Goal: Information Seeking & Learning: Understand process/instructions

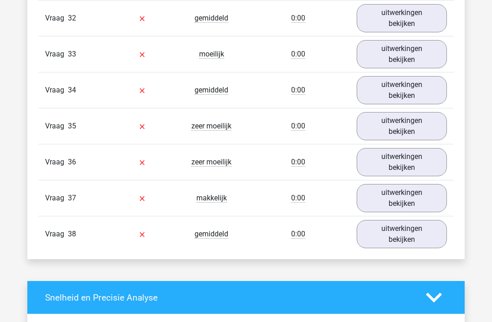
scroll to position [2064, 0]
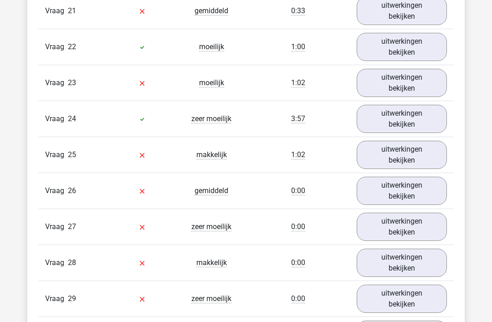
click at [427, 109] on link "uitwerkingen bekijken" at bounding box center [401, 119] width 90 height 28
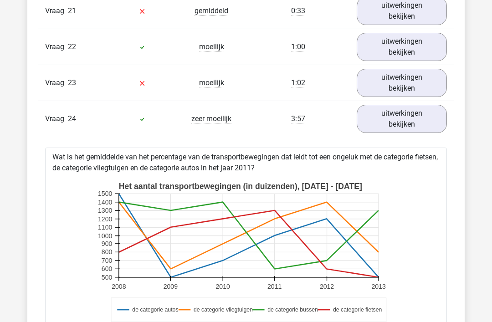
click at [416, 84] on link "uitwerkingen bekijken" at bounding box center [401, 83] width 90 height 28
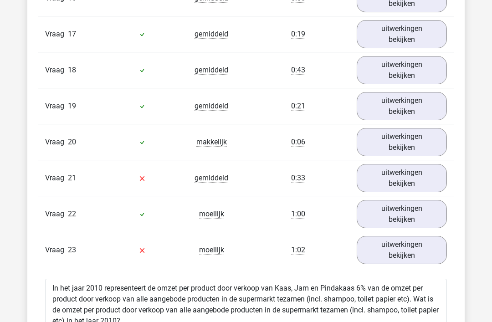
scroll to position [1585, 0]
click at [424, 176] on link "uitwerkingen bekijken" at bounding box center [401, 178] width 90 height 28
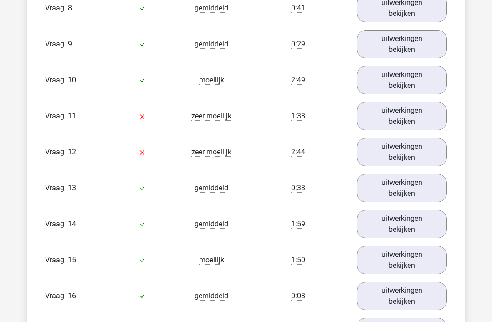
scroll to position [1288, 0]
click at [424, 150] on link "uitwerkingen bekijken" at bounding box center [401, 152] width 90 height 28
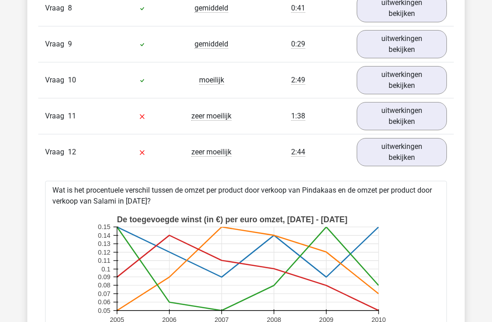
click at [418, 113] on link "uitwerkingen bekijken" at bounding box center [401, 116] width 90 height 28
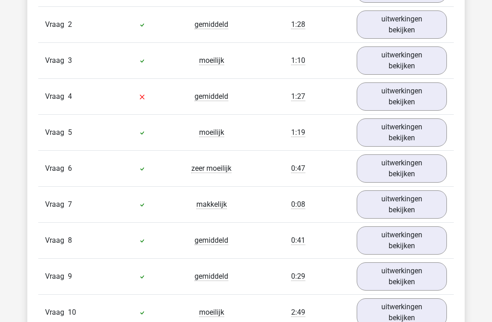
scroll to position [1056, 0]
click at [431, 91] on link "uitwerkingen bekijken" at bounding box center [401, 96] width 90 height 28
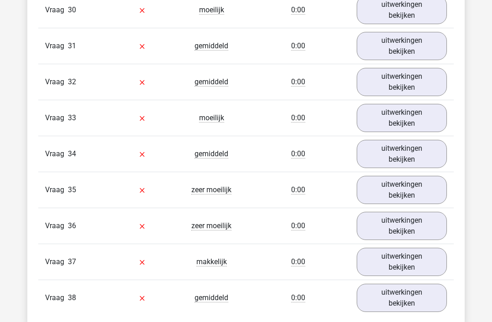
scroll to position [6215, 0]
click at [417, 224] on link "uitwerkingen bekijken" at bounding box center [401, 226] width 90 height 28
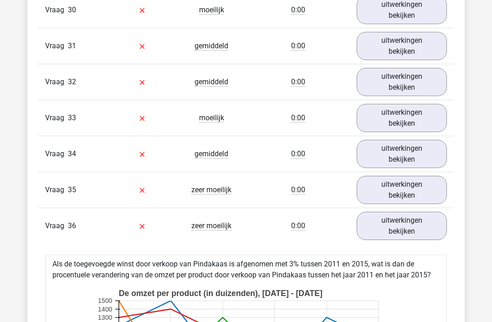
click at [426, 223] on link "uitwerkingen bekijken" at bounding box center [401, 226] width 90 height 28
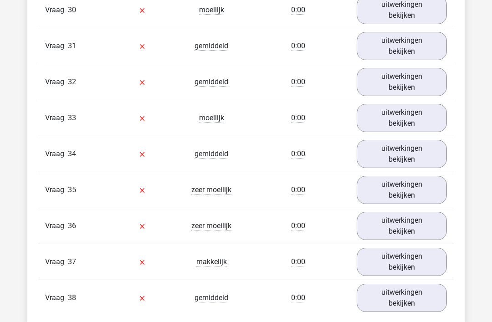
click at [424, 188] on link "uitwerkingen bekijken" at bounding box center [401, 190] width 90 height 28
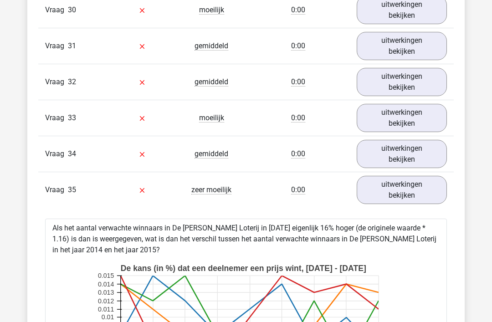
click at [430, 193] on link "uitwerkingen bekijken" at bounding box center [401, 190] width 90 height 28
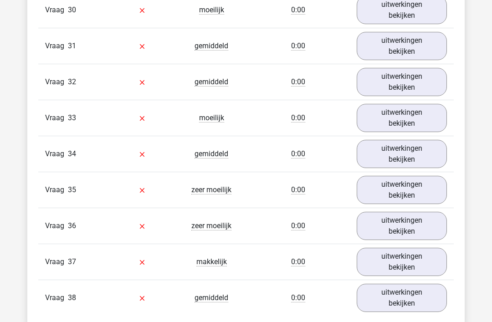
click at [416, 264] on link "uitwerkingen bekijken" at bounding box center [401, 262] width 90 height 28
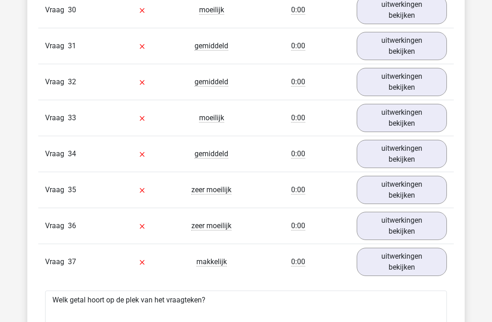
click at [421, 265] on link "uitwerkingen bekijken" at bounding box center [401, 262] width 90 height 28
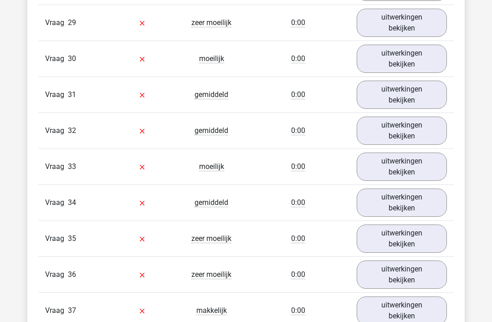
click at [421, 239] on link "uitwerkingen bekijken" at bounding box center [401, 239] width 90 height 28
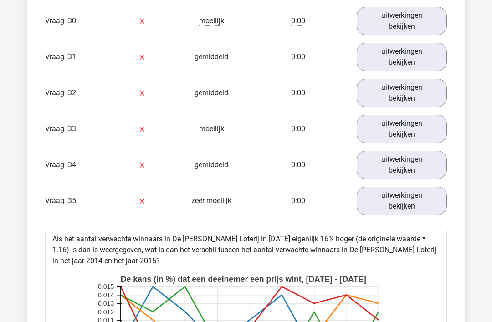
scroll to position [6186, 0]
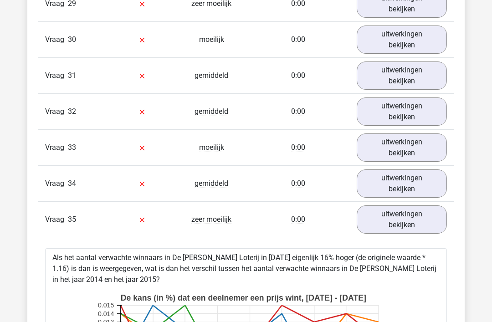
click at [424, 179] on link "uitwerkingen bekijken" at bounding box center [401, 183] width 90 height 28
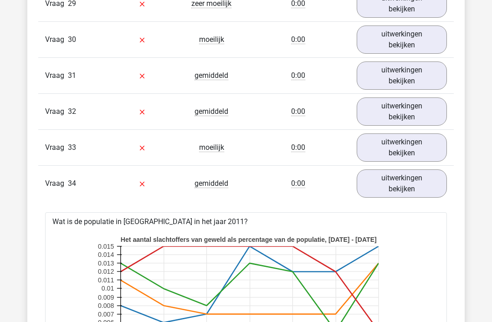
click at [425, 139] on link "uitwerkingen bekijken" at bounding box center [401, 147] width 90 height 28
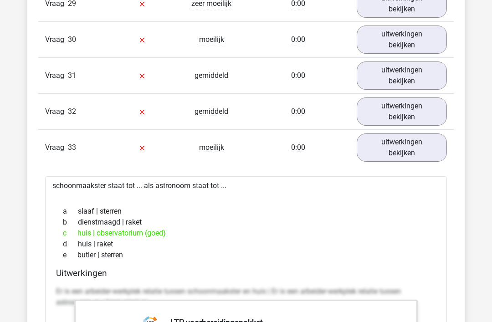
click at [426, 105] on link "uitwerkingen bekijken" at bounding box center [401, 111] width 90 height 28
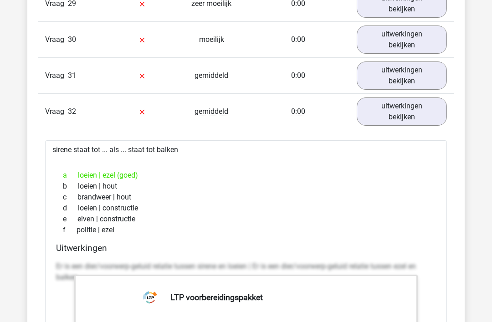
click at [431, 68] on link "uitwerkingen bekijken" at bounding box center [401, 75] width 90 height 28
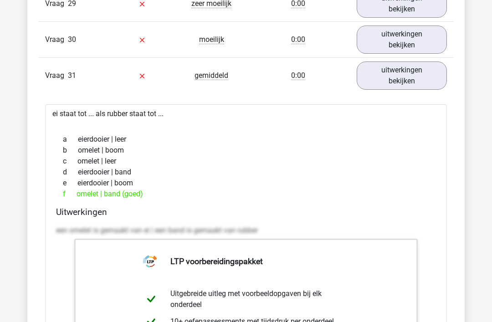
click at [430, 44] on link "uitwerkingen bekijken" at bounding box center [401, 39] width 90 height 28
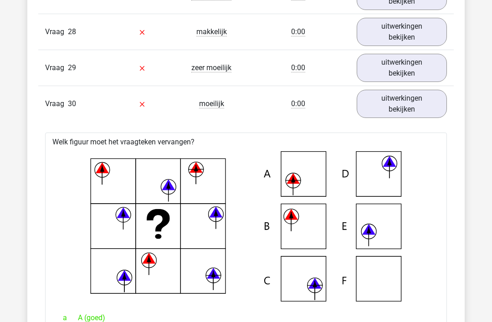
scroll to position [6174, 0]
